Goal: Use online tool/utility: Use online tool/utility

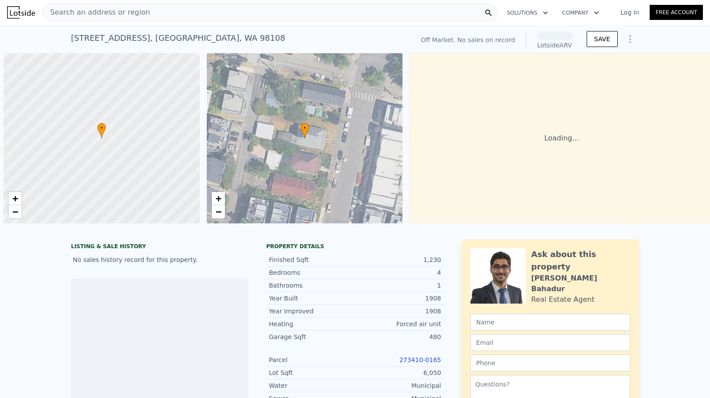
scroll to position [0, 4]
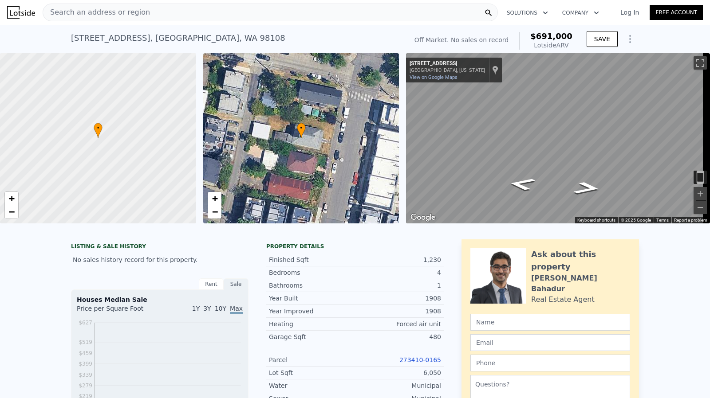
click at [161, 44] on div "[STREET_ADDRESS]" at bounding box center [178, 38] width 214 height 12
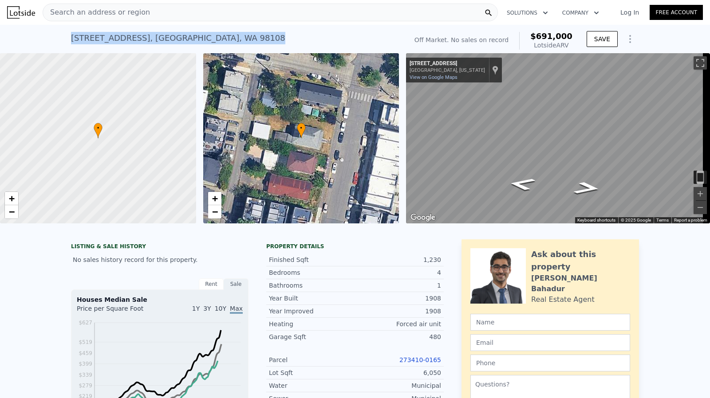
click at [161, 44] on div "[STREET_ADDRESS]" at bounding box center [178, 38] width 214 height 12
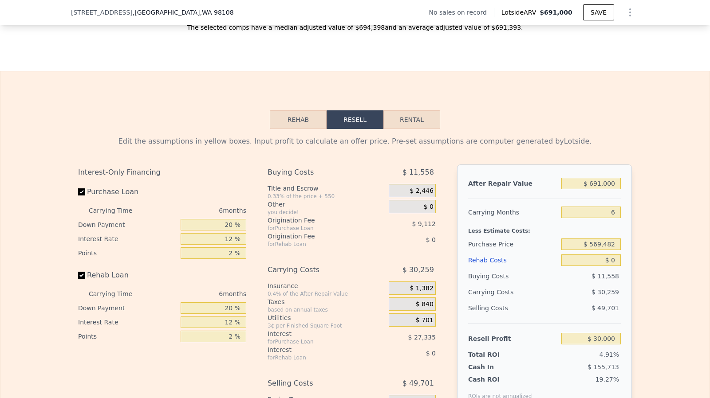
scroll to position [1187, 0]
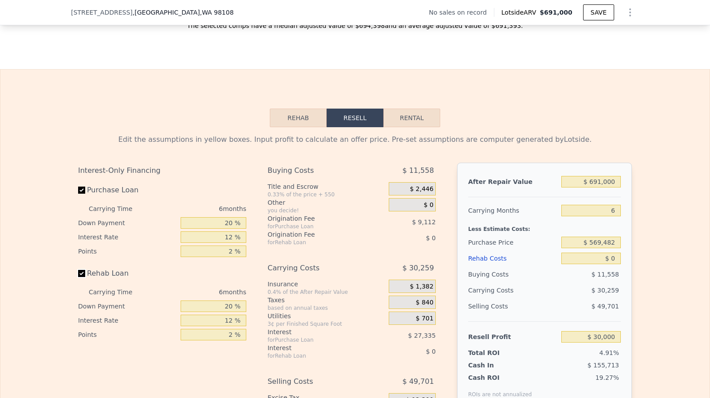
click at [78, 277] on input "Rehab Loan" at bounding box center [81, 273] width 7 height 7
checkbox input "false"
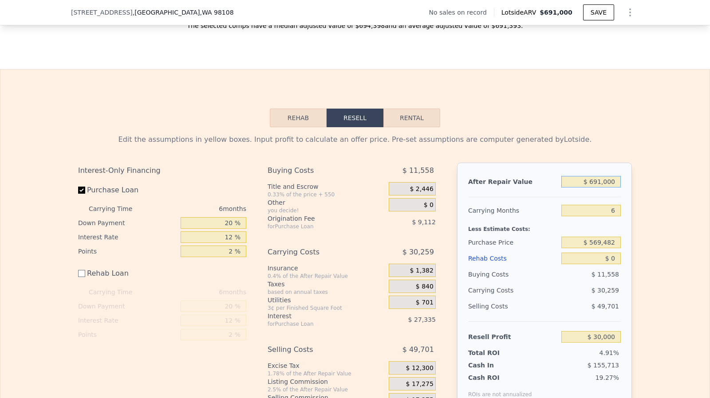
click at [608, 188] on input "$ 691,000" at bounding box center [590, 182] width 59 height 12
type input "$ 70,000"
type input "-$ 545,586"
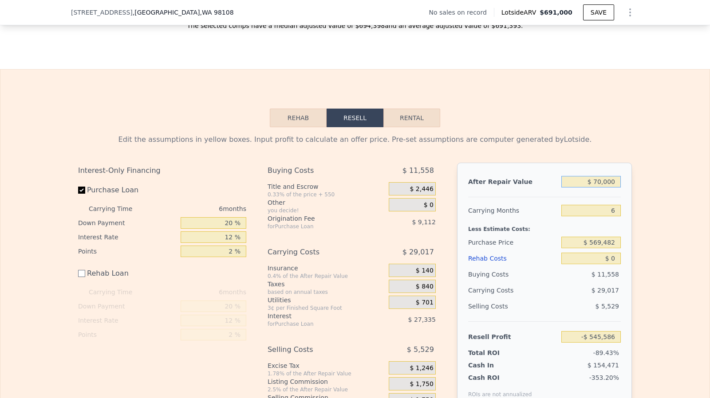
type input "$ 700,000"
type input "$ 38,342"
type input "$ 700,000"
click at [611, 264] on input "$ 0" at bounding box center [590, 259] width 59 height 12
type input "$ 100,000"
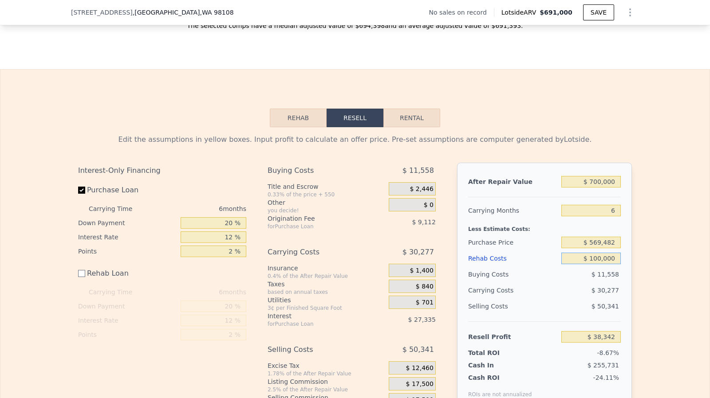
type input "-$ 61,658"
type input "$ 100,000"
click at [602, 248] on input "$ 569,482" at bounding box center [590, 243] width 59 height 12
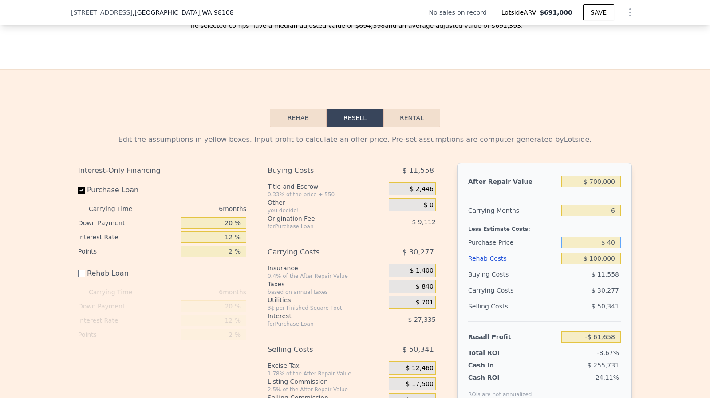
type input "$ 4"
type input "$ 500,000"
click at [604, 264] on input "$ 100,000" at bounding box center [590, 259] width 59 height 12
type input "$ 12,503"
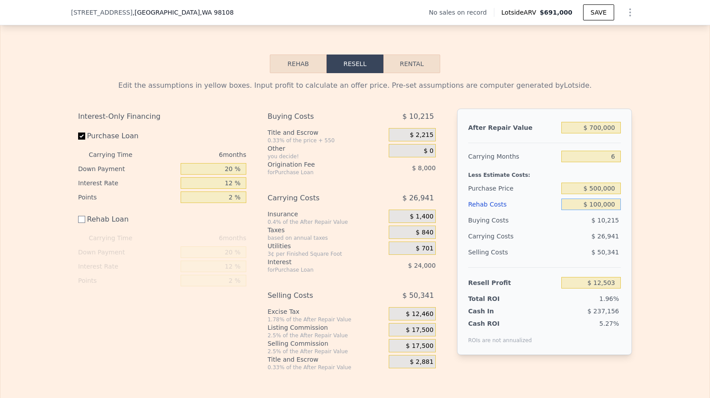
scroll to position [1241, 0]
click at [436, 326] on div "Buying Costs $ 10,215 Title and Escrow 0.33% of the price + 550 $ 2,215 Other y…" at bounding box center [354, 240] width 175 height 263
click at [424, 334] on span "$ 17,500" at bounding box center [420, 330] width 28 height 8
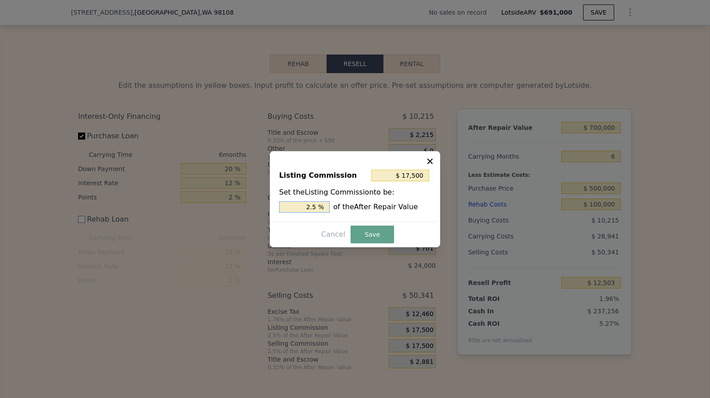
click at [324, 204] on input "2.5 %" at bounding box center [304, 207] width 51 height 12
type input "$ 14,000"
type input "2 %"
type input "$ 7,000"
type input "1.5 %"
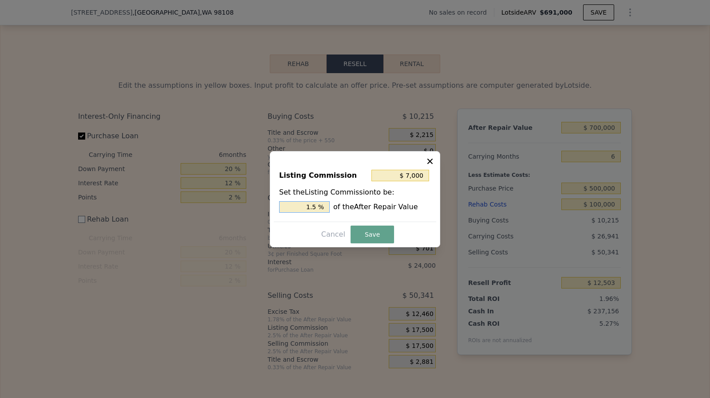
type input "$ 10,500"
type input "1.5 %"
click at [380, 241] on button "Save" at bounding box center [371, 235] width 43 height 18
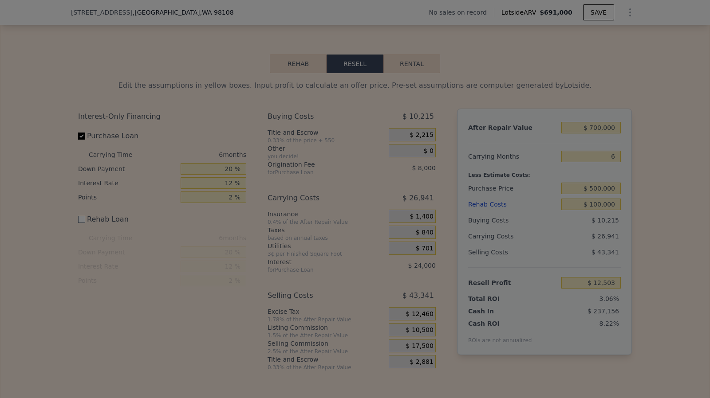
type input "$ 19,503"
click at [372, 238] on button "Save" at bounding box center [370, 230] width 41 height 17
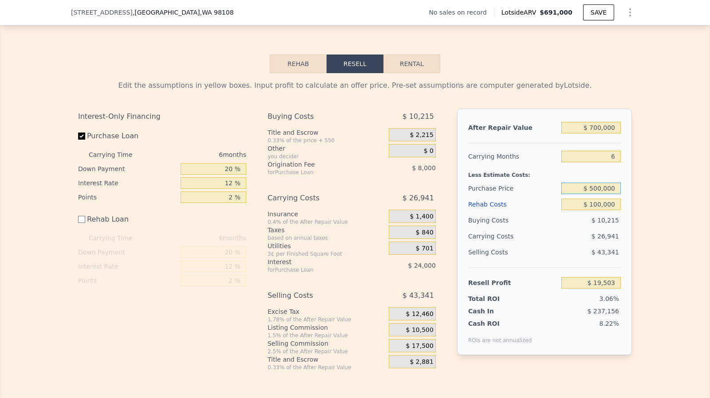
click at [600, 194] on input "$ 500,000" at bounding box center [590, 189] width 59 height 12
type input "$ 450,000"
click at [602, 207] on input "$ 100,000" at bounding box center [590, 205] width 59 height 12
type input "$ 72,869"
click at [616, 162] on input "6" at bounding box center [590, 157] width 59 height 12
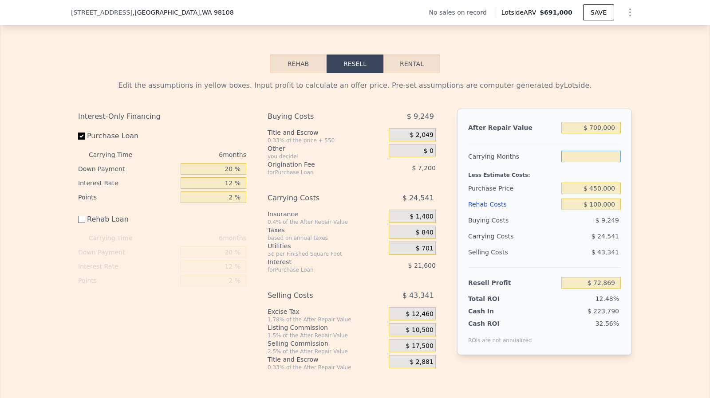
type input "4"
type input "$ 81,049"
type input "6"
type input "$ 72,869"
checkbox input "true"
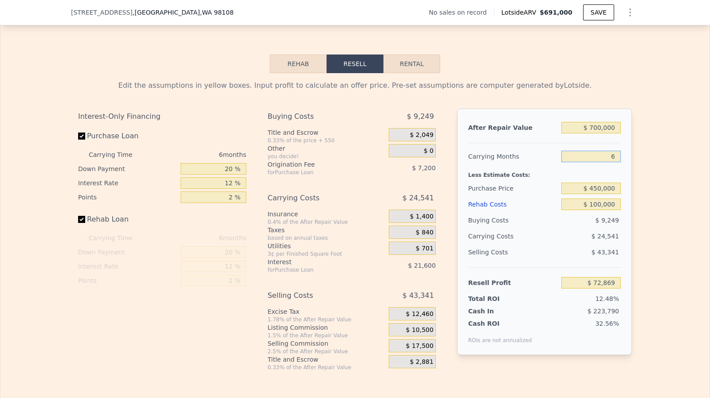
type input "$ 691,000"
type input "$ 0"
type input "$ 30,000"
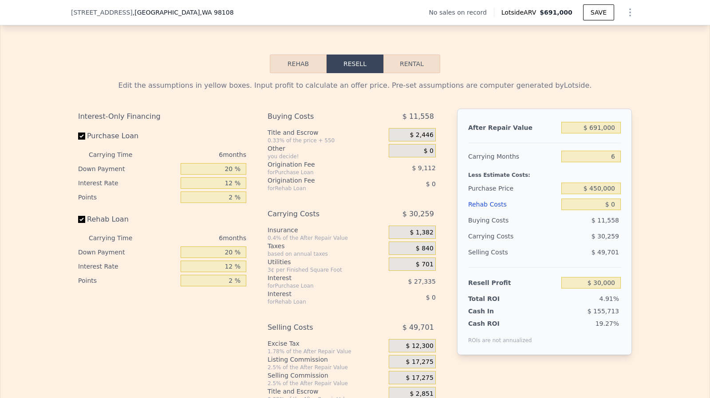
click at [609, 136] on div "$ 691,000" at bounding box center [590, 128] width 59 height 16
click at [607, 134] on input "$ 691,000" at bounding box center [590, 128] width 59 height 12
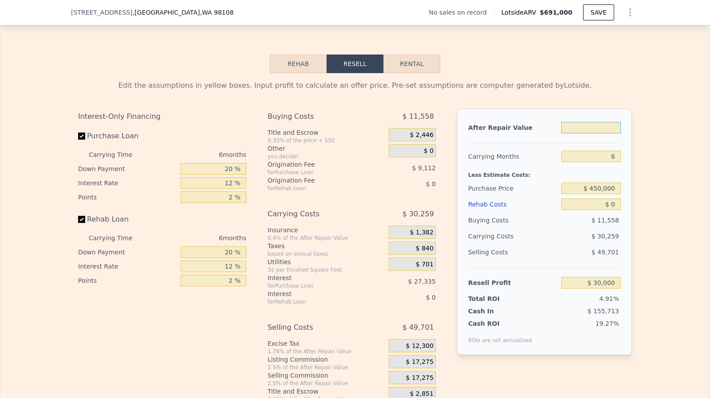
type input "$ 7"
type input "-$ 610,460"
type input "$ 70"
type input "-$ 610,402"
type input "$ 70,000"
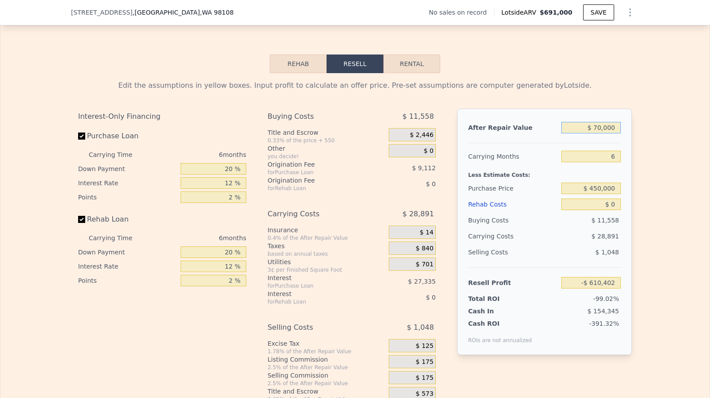
type input "-$ 603,979"
type input "$ 700,000"
type input "$ 38,342"
type input "$ 700,000"
click at [612, 210] on input "$ 0" at bounding box center [590, 205] width 59 height 12
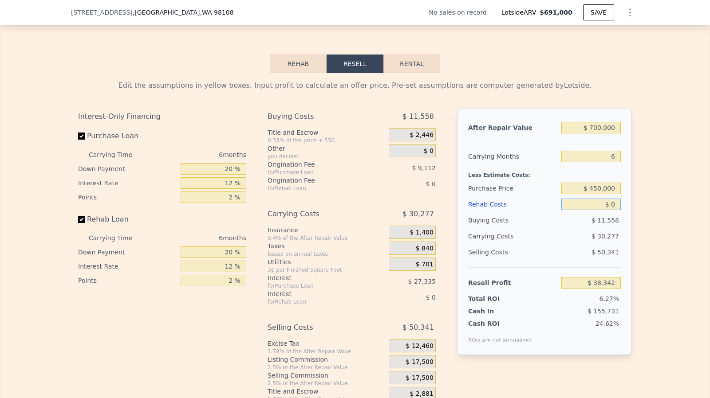
click at [612, 210] on input "$ 0" at bounding box center [590, 205] width 59 height 12
type input "$ 120,000"
type input "-$ 89,338"
type input "$ 120,000"
click at [80, 228] on label "Rehab Loan" at bounding box center [127, 220] width 99 height 16
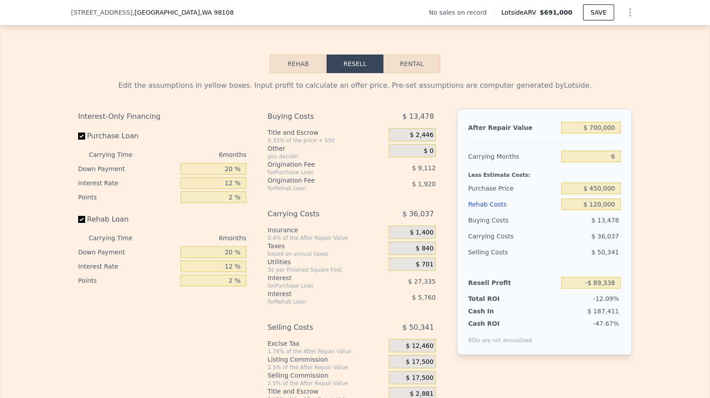
click at [80, 223] on input "Rehab Loan" at bounding box center [81, 219] width 7 height 7
checkbox input "false"
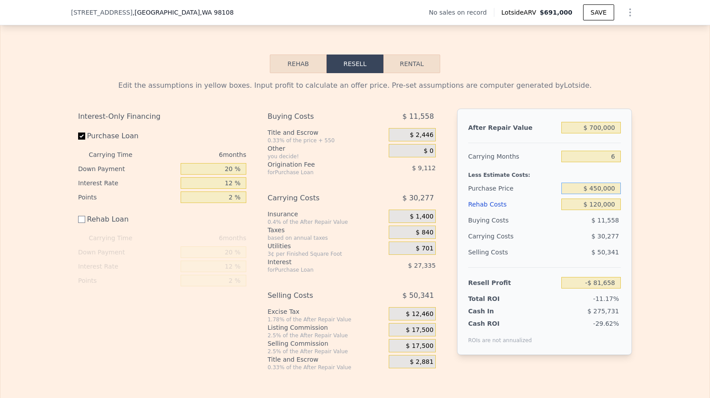
click at [609, 194] on input "$ 450,000" at bounding box center [590, 189] width 59 height 12
click at [604, 210] on input "$ 120,000" at bounding box center [590, 205] width 59 height 12
type input "$ 45,869"
click at [616, 162] on input "6" at bounding box center [590, 157] width 59 height 12
click at [609, 193] on input "$ 450,000" at bounding box center [590, 189] width 59 height 12
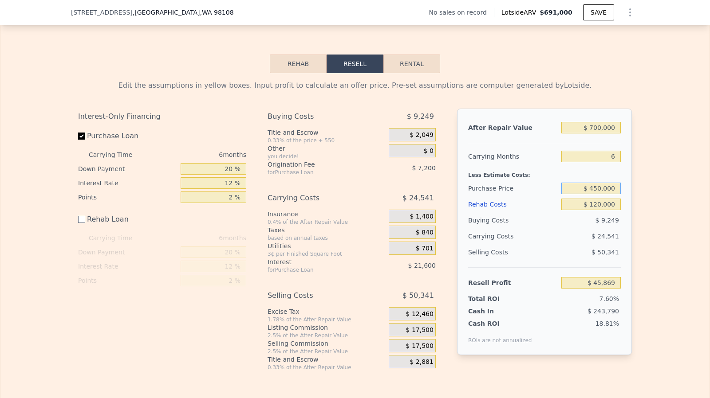
click at [609, 193] on input "$ 450,000" at bounding box center [590, 189] width 59 height 12
type input "$ 430,000"
click at [605, 210] on input "$ 120,000" at bounding box center [590, 205] width 59 height 12
type input "$ 67,216"
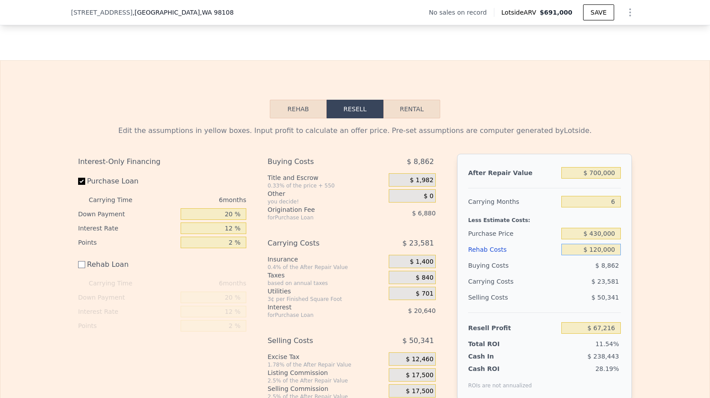
scroll to position [1197, 0]
click at [603, 239] on input "$ 430,000" at bounding box center [590, 233] width 59 height 12
click at [604, 249] on div "$ 120,000" at bounding box center [590, 249] width 59 height 16
checkbox input "true"
type input "$ 691,000"
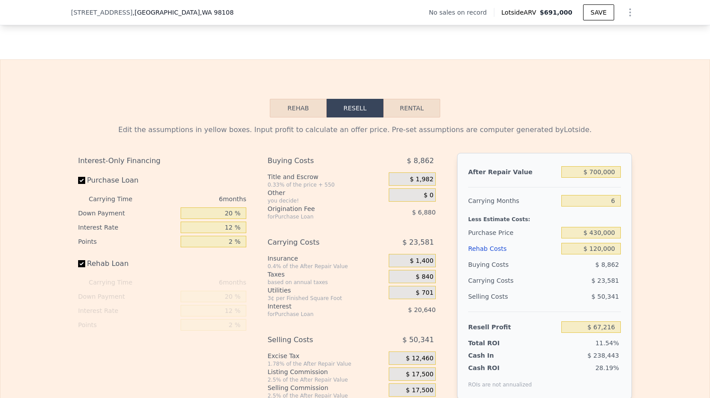
type input "$ 0"
type input "$ 30,000"
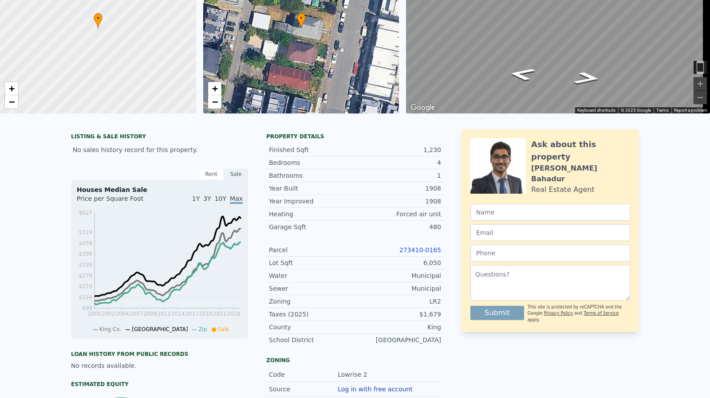
scroll to position [0, 0]
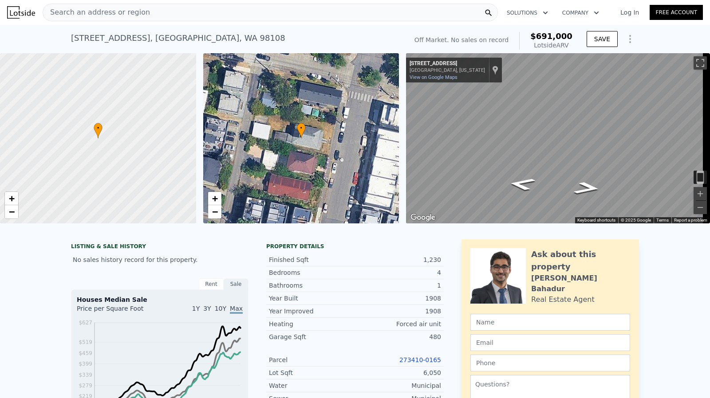
click at [109, 40] on div "[STREET_ADDRESS]" at bounding box center [178, 38] width 214 height 12
copy div "[STREET_ADDRESS] No sales on record (~ARV $691k )"
